Goal: Information Seeking & Learning: Find specific page/section

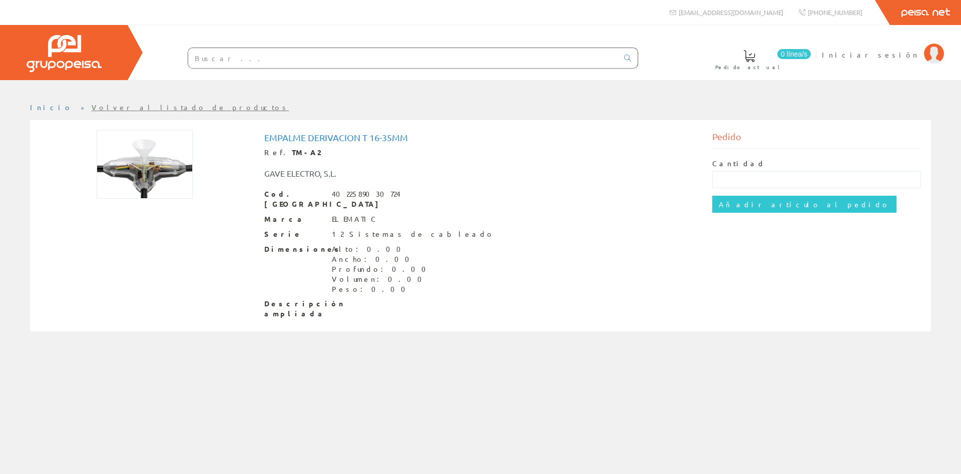
click at [142, 160] on img at bounding box center [145, 164] width 96 height 69
click at [240, 61] on input "text" at bounding box center [403, 58] width 430 height 20
click at [237, 55] on input "text" at bounding box center [403, 58] width 430 height 20
paste input "Prensaestopa"
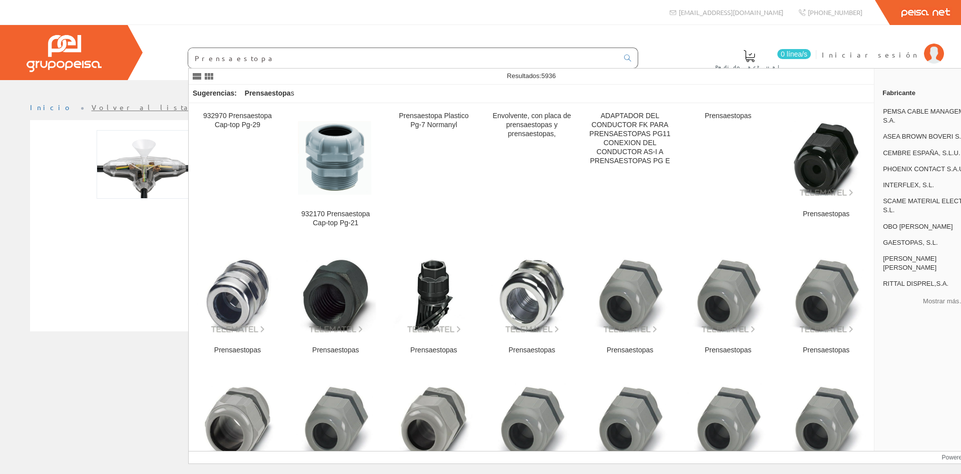
type input "Prensaestopa"
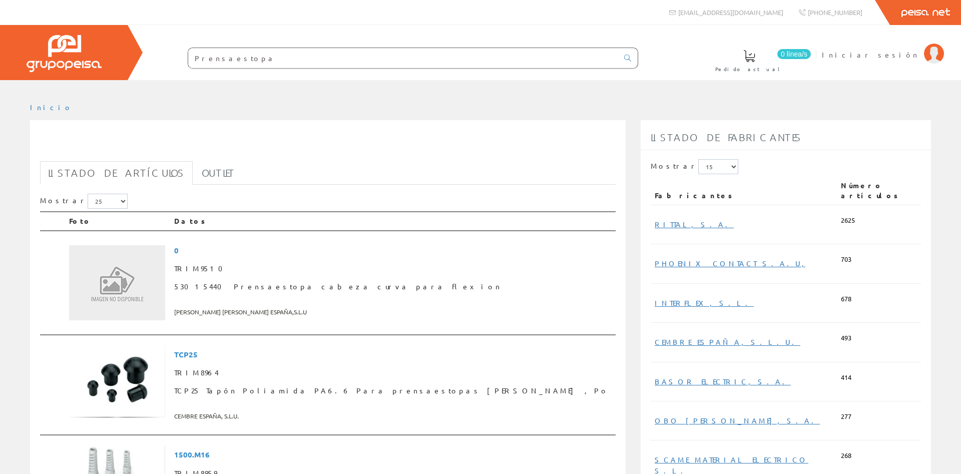
drag, startPoint x: 245, startPoint y: 58, endPoint x: 113, endPoint y: 41, distance: 133.7
click at [188, 48] on input "Prensaestopa" at bounding box center [403, 58] width 430 height 20
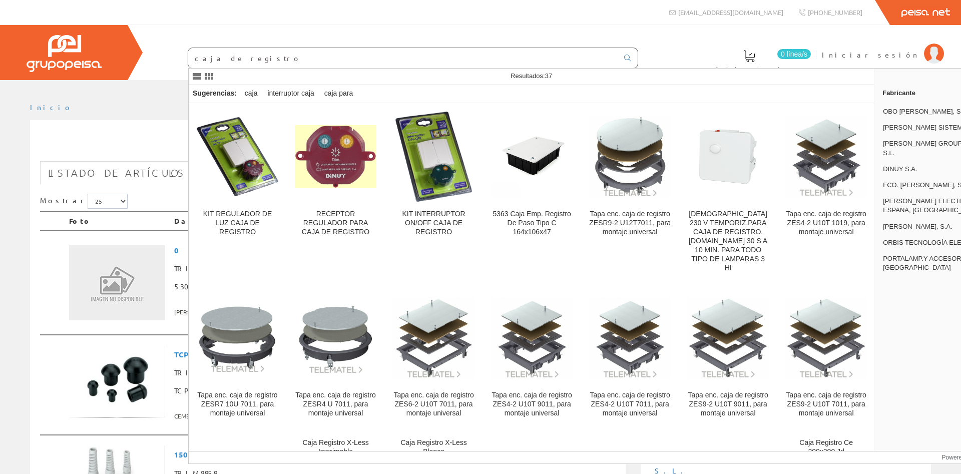
type input "caja de registro"
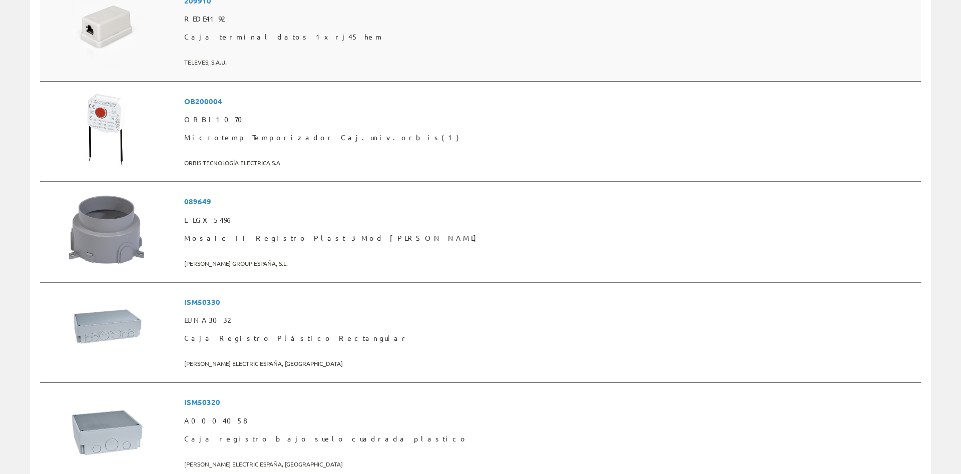
scroll to position [1854, 0]
